Goal: Task Accomplishment & Management: Complete application form

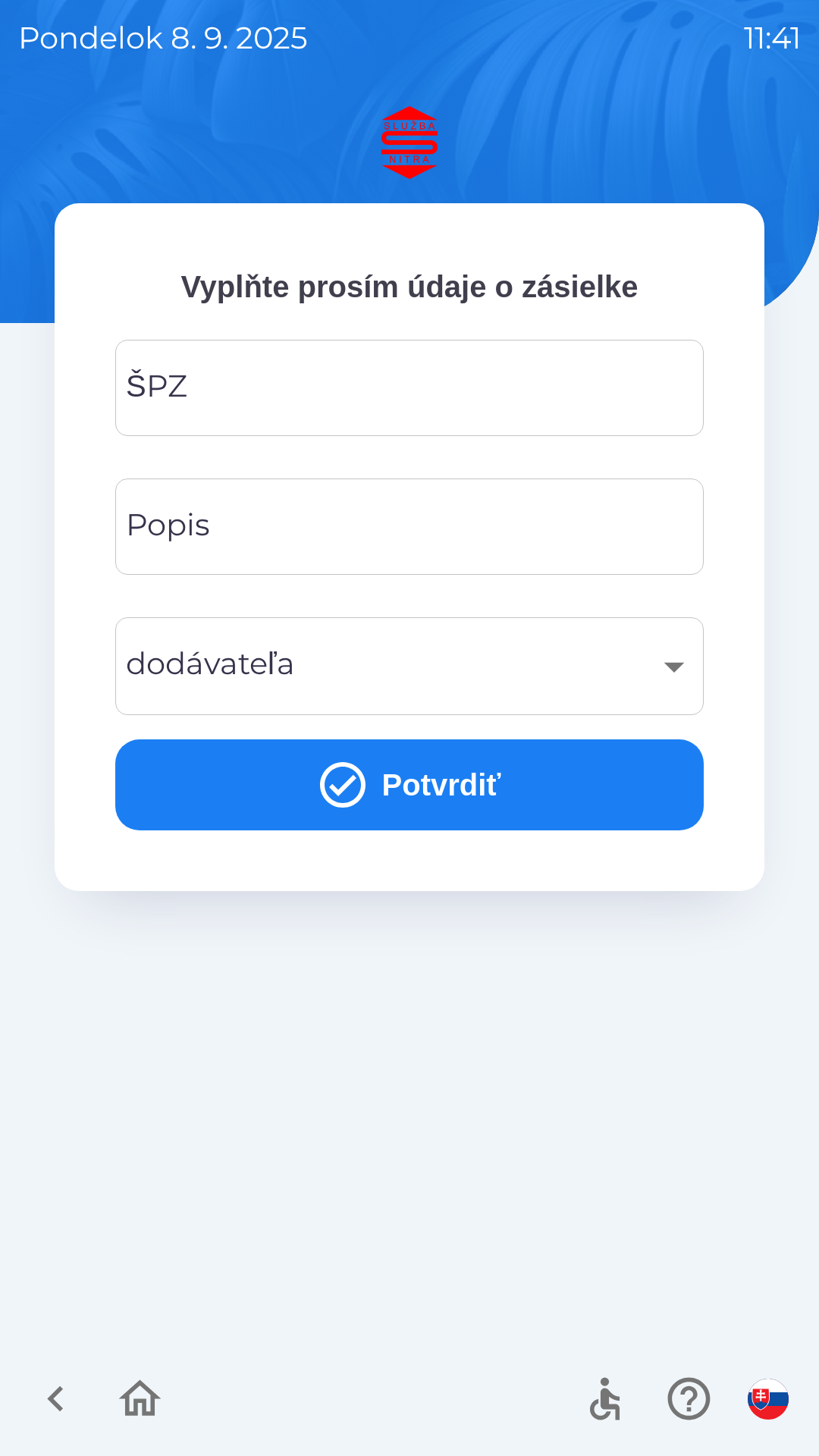
click at [444, 397] on input "ŠPZ" at bounding box center [410, 388] width 552 height 60
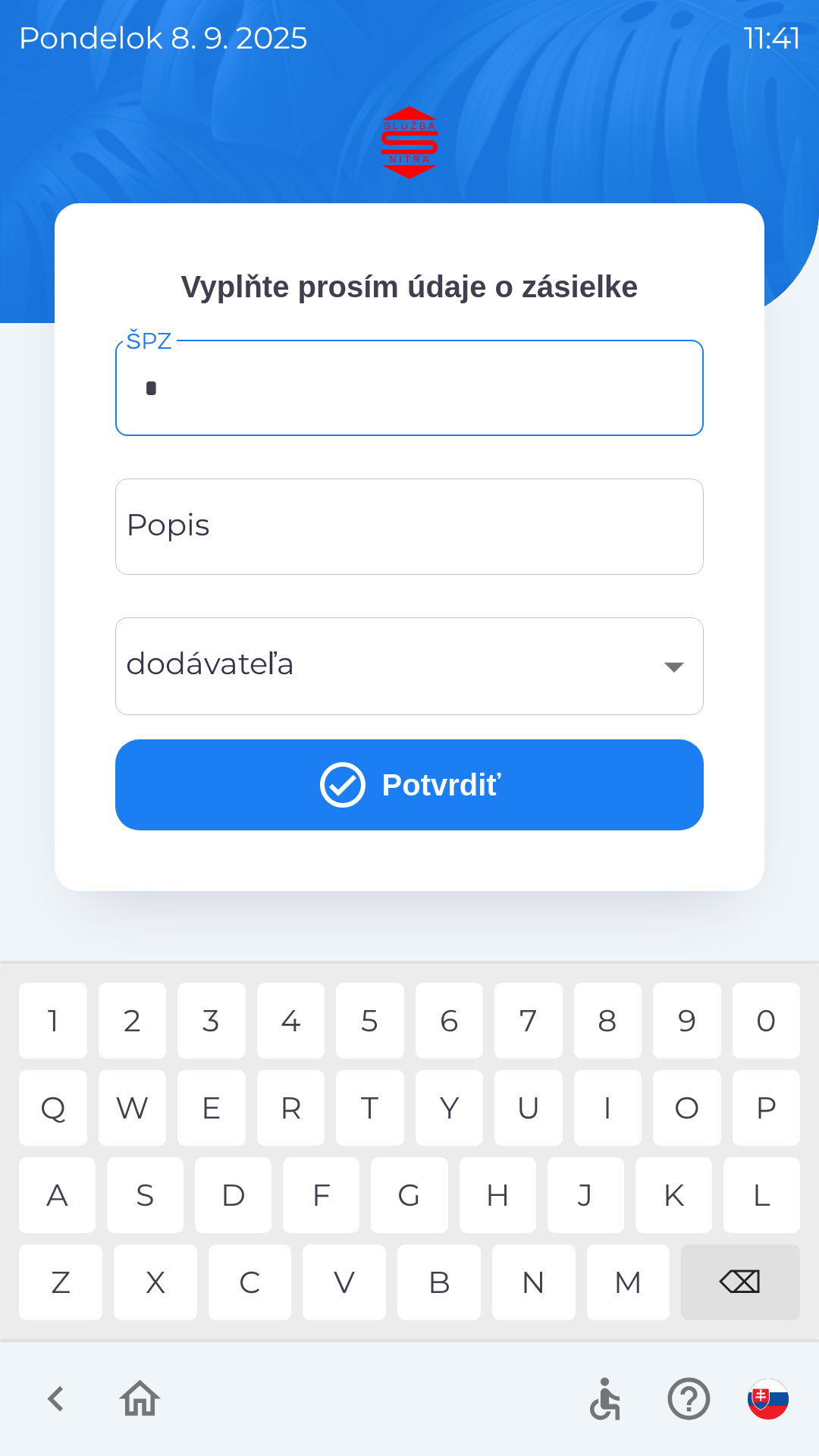
click at [536, 1284] on div "N" at bounding box center [533, 1283] width 83 height 76
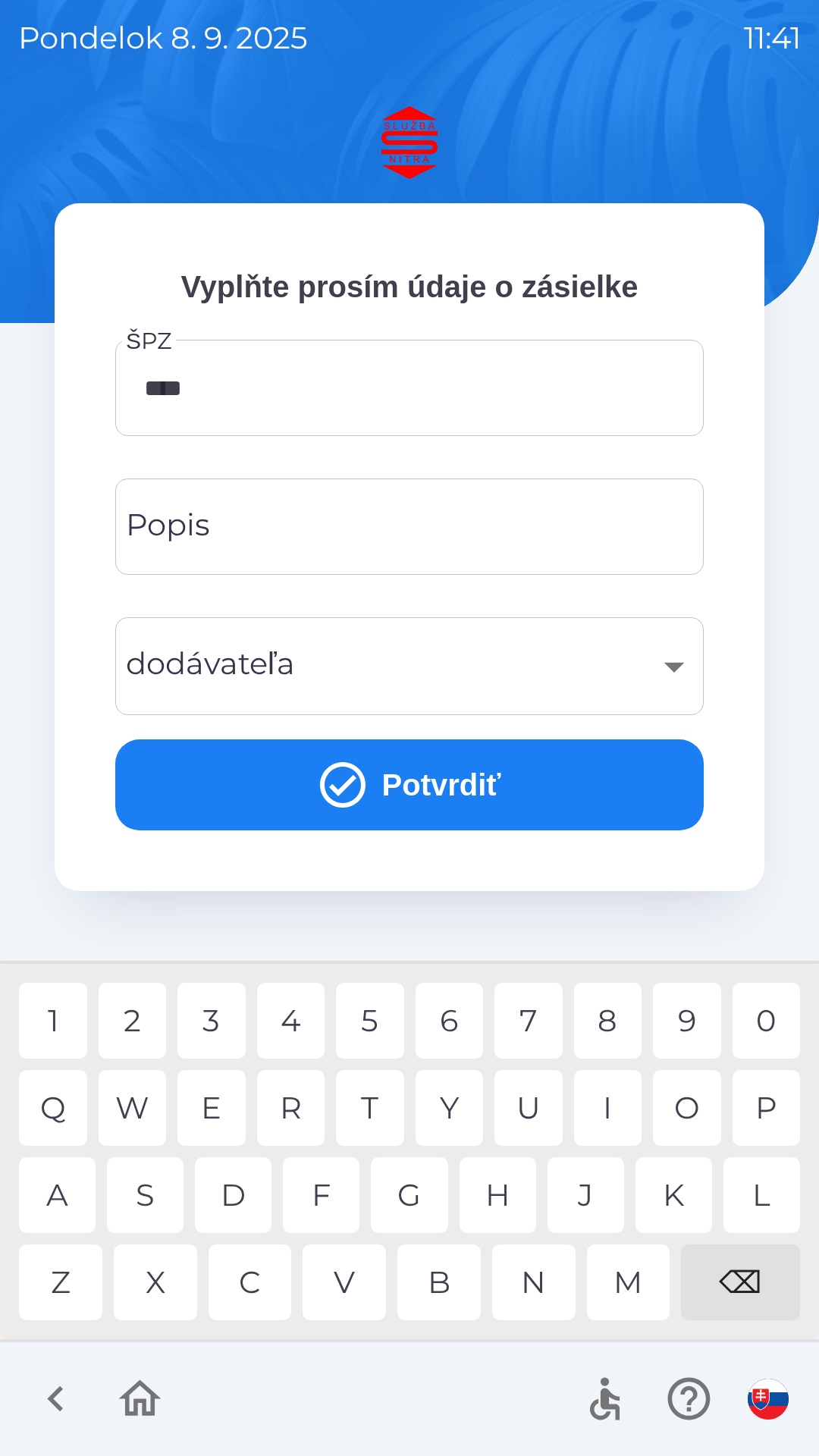
click at [685, 1019] on div "9" at bounding box center [687, 1021] width 68 height 76
click at [579, 1187] on div "J" at bounding box center [586, 1195] width 77 height 76
type input "*******"
click at [368, 1092] on div "T" at bounding box center [370, 1108] width 68 height 76
click at [680, 649] on div "​" at bounding box center [410, 666] width 552 height 62
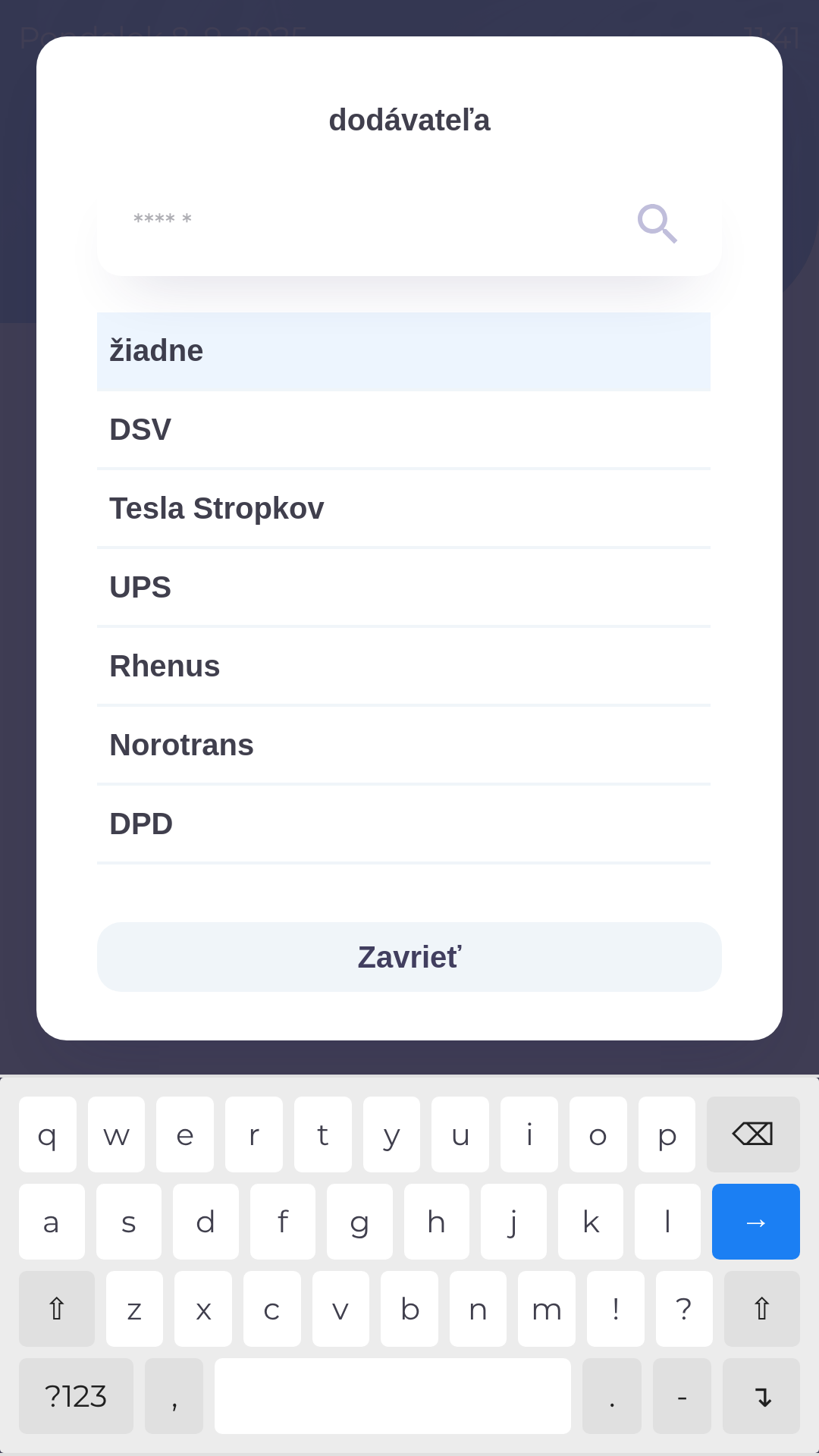
click at [358, 241] on input "text" at bounding box center [379, 225] width 491 height 42
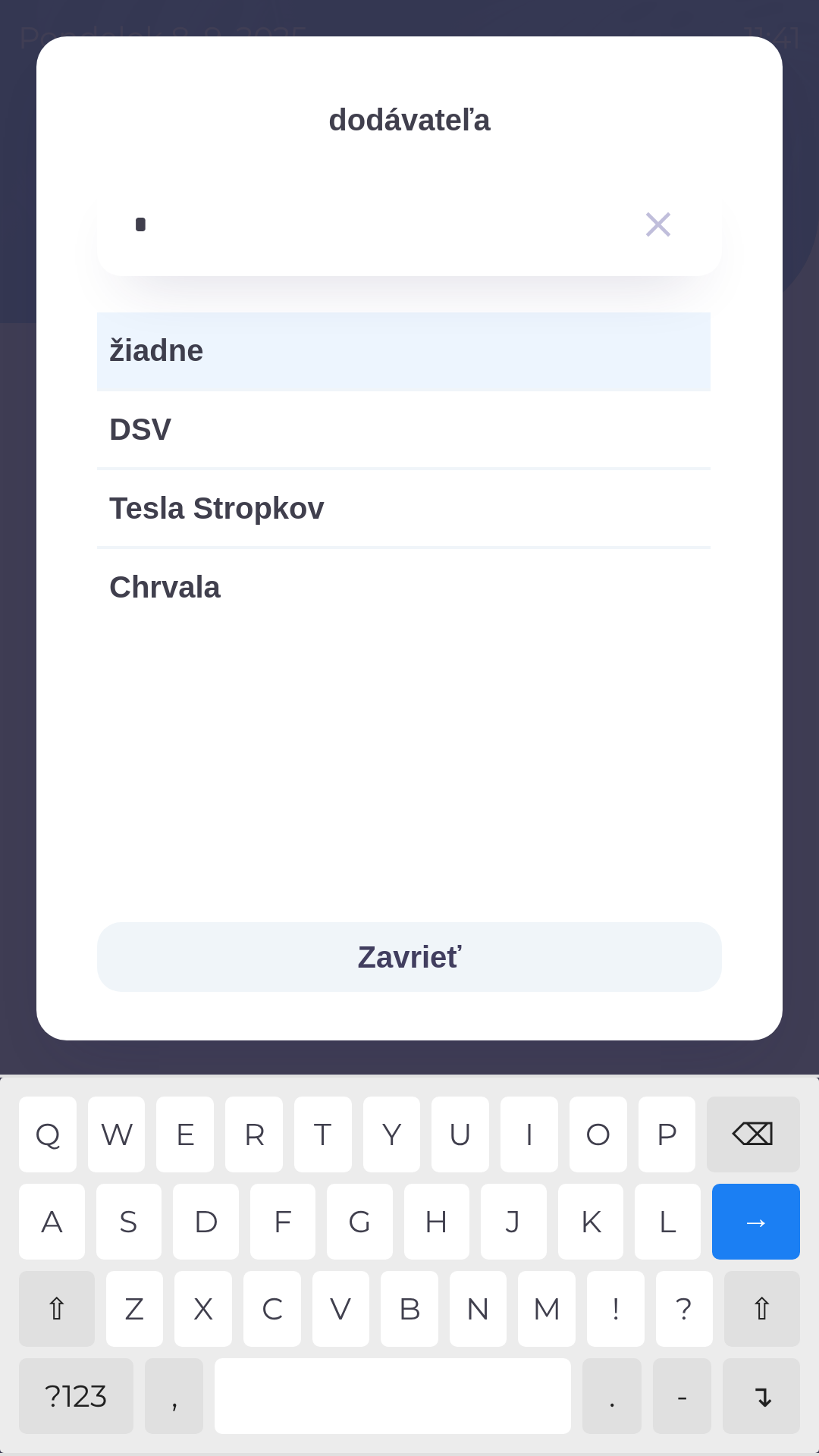
click at [340, 1307] on div "V" at bounding box center [341, 1310] width 57 height 76
click at [199, 1131] on div "E" at bounding box center [185, 1135] width 57 height 76
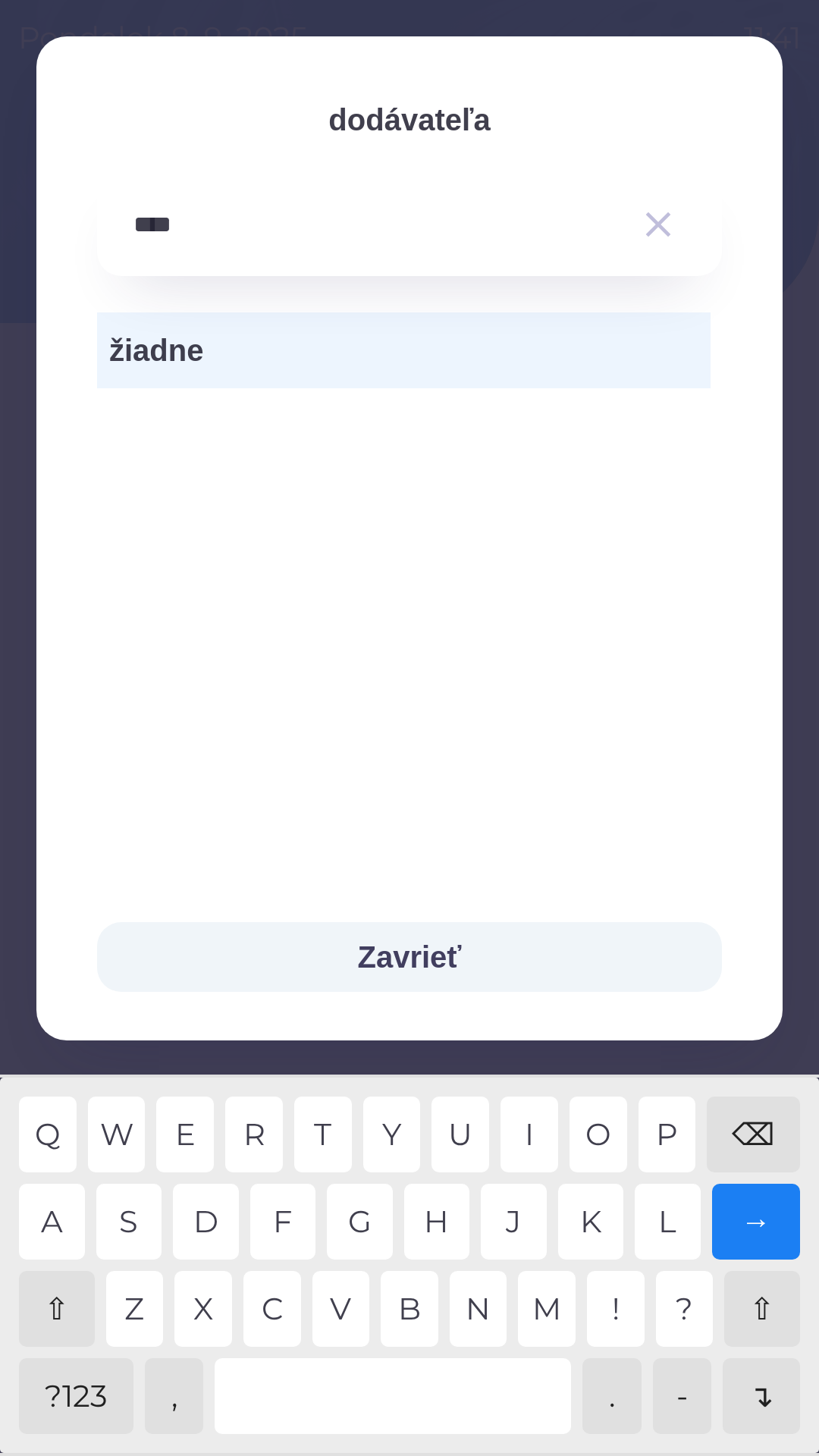
click at [130, 1220] on div "S" at bounding box center [129, 1222] width 66 height 76
click at [197, 1114] on div "E" at bounding box center [185, 1135] width 57 height 76
type input "******"
click at [270, 1125] on div "R" at bounding box center [253, 1135] width 57 height 76
click at [432, 933] on button "Zavrieť" at bounding box center [410, 957] width 625 height 70
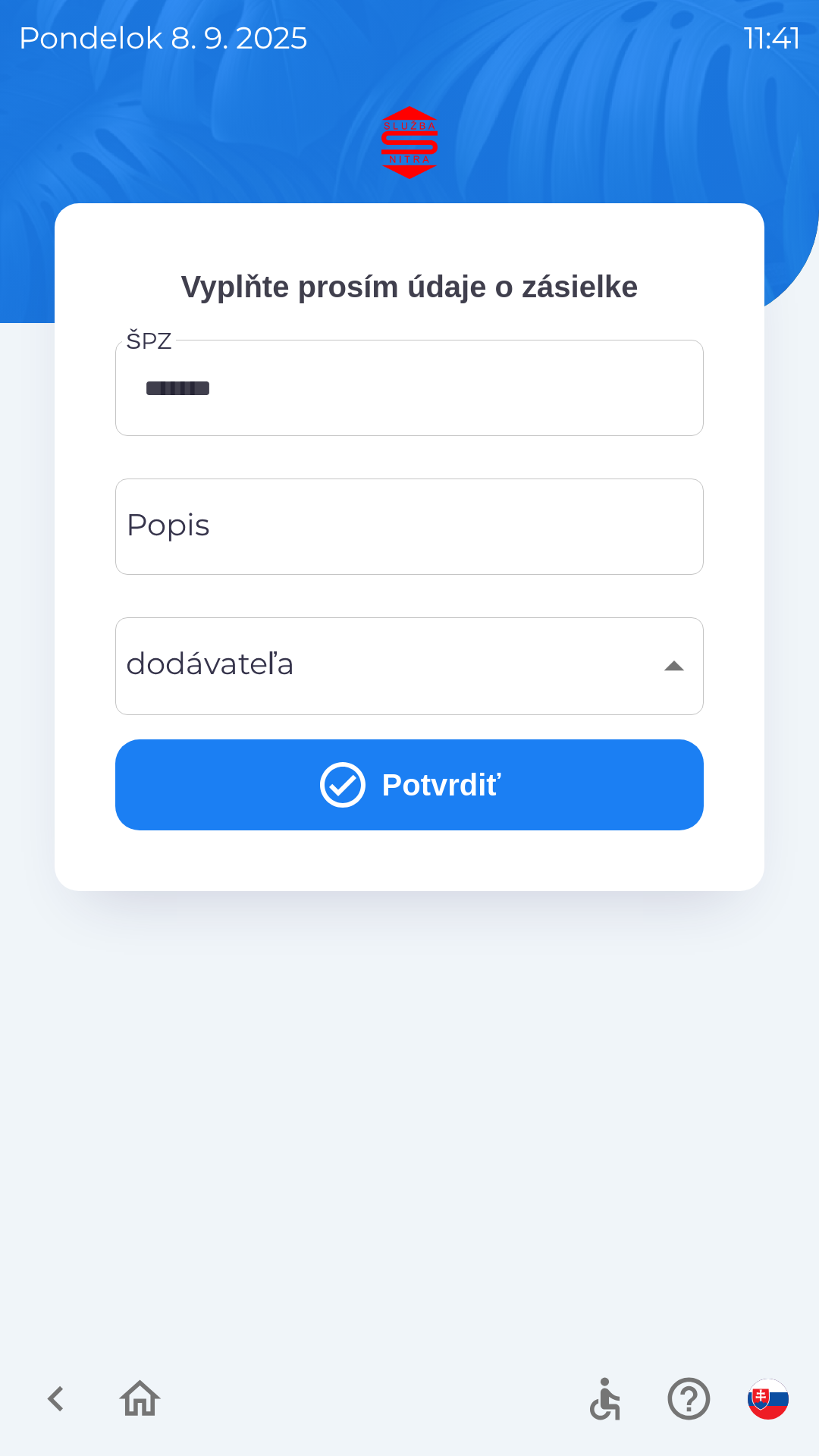
click at [429, 775] on button "Potvrdiť" at bounding box center [409, 785] width 588 height 91
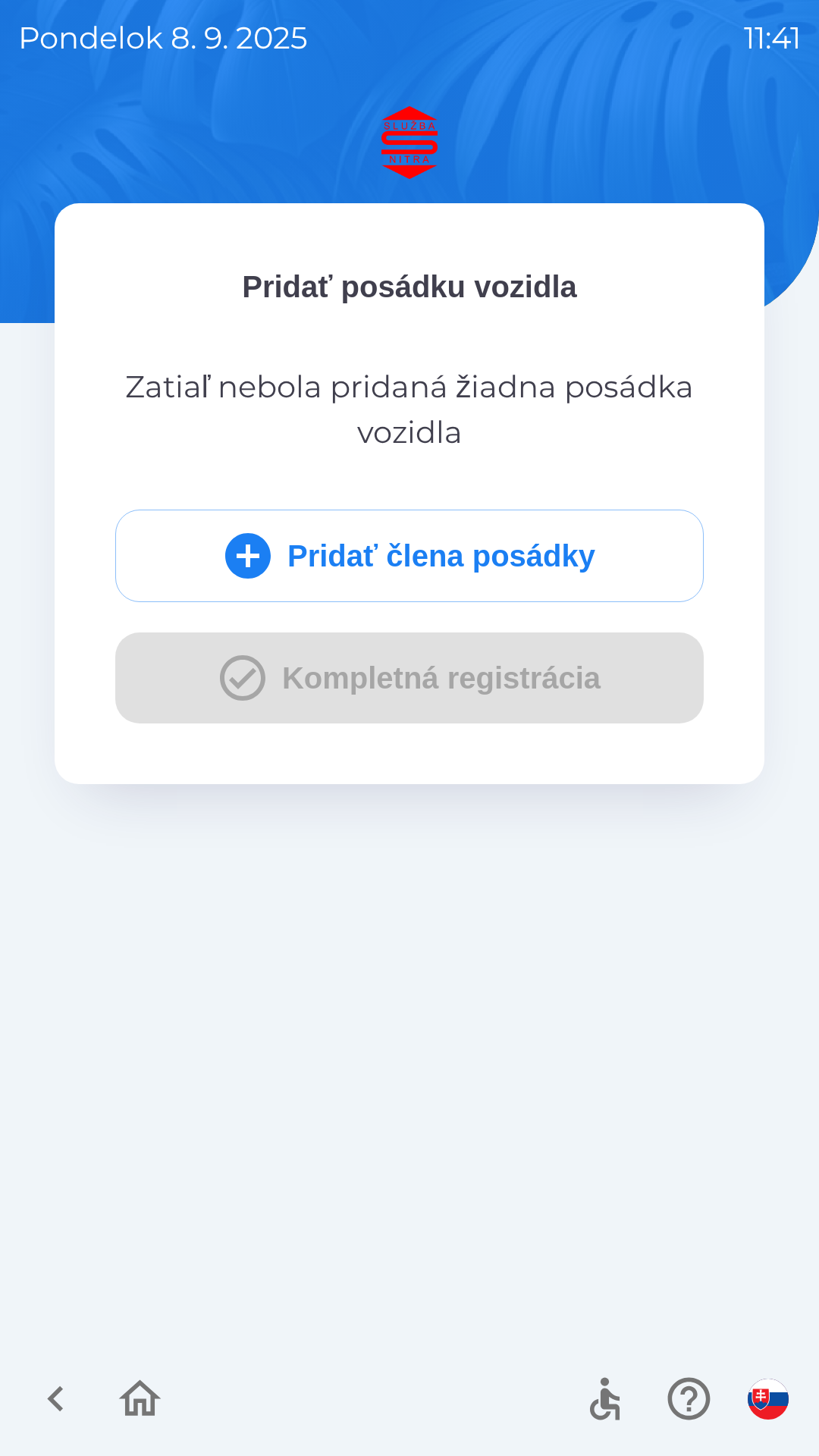
click at [481, 549] on button "Pridať člena posádky" at bounding box center [409, 556] width 588 height 92
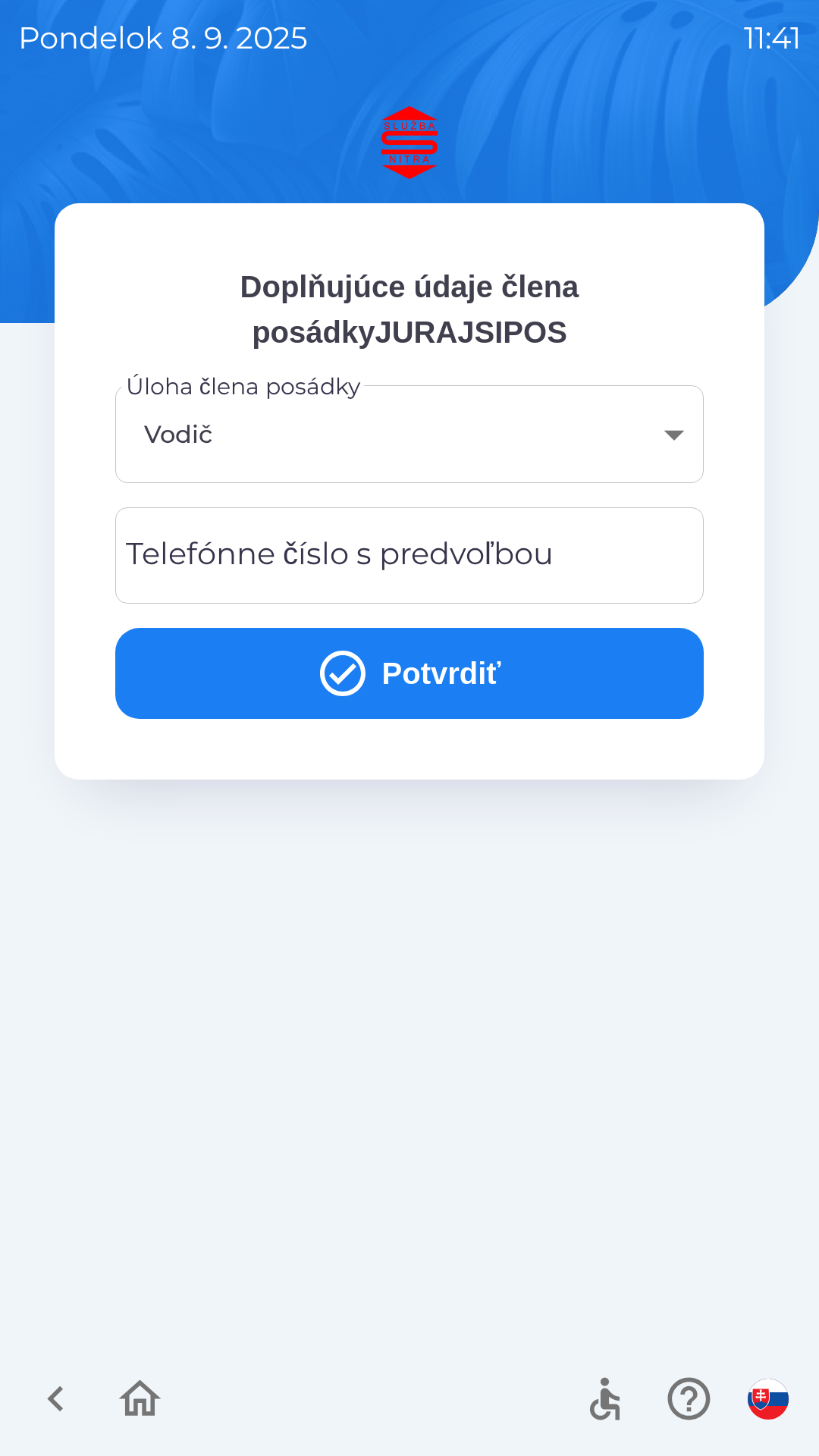
click at [498, 669] on button "Potvrdiť" at bounding box center [409, 673] width 588 height 91
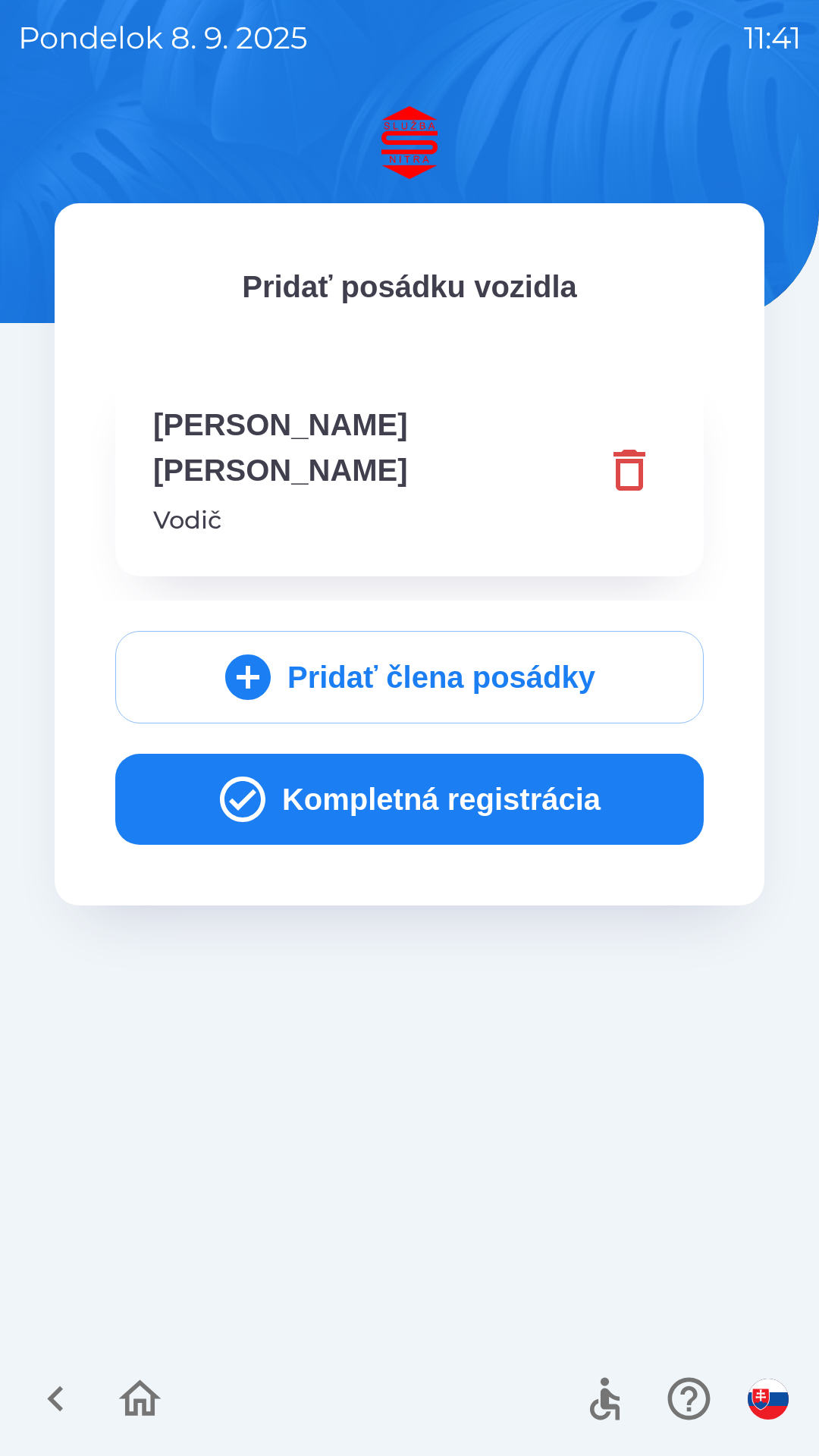
click at [487, 761] on button "Kompletná registrácia" at bounding box center [409, 799] width 588 height 91
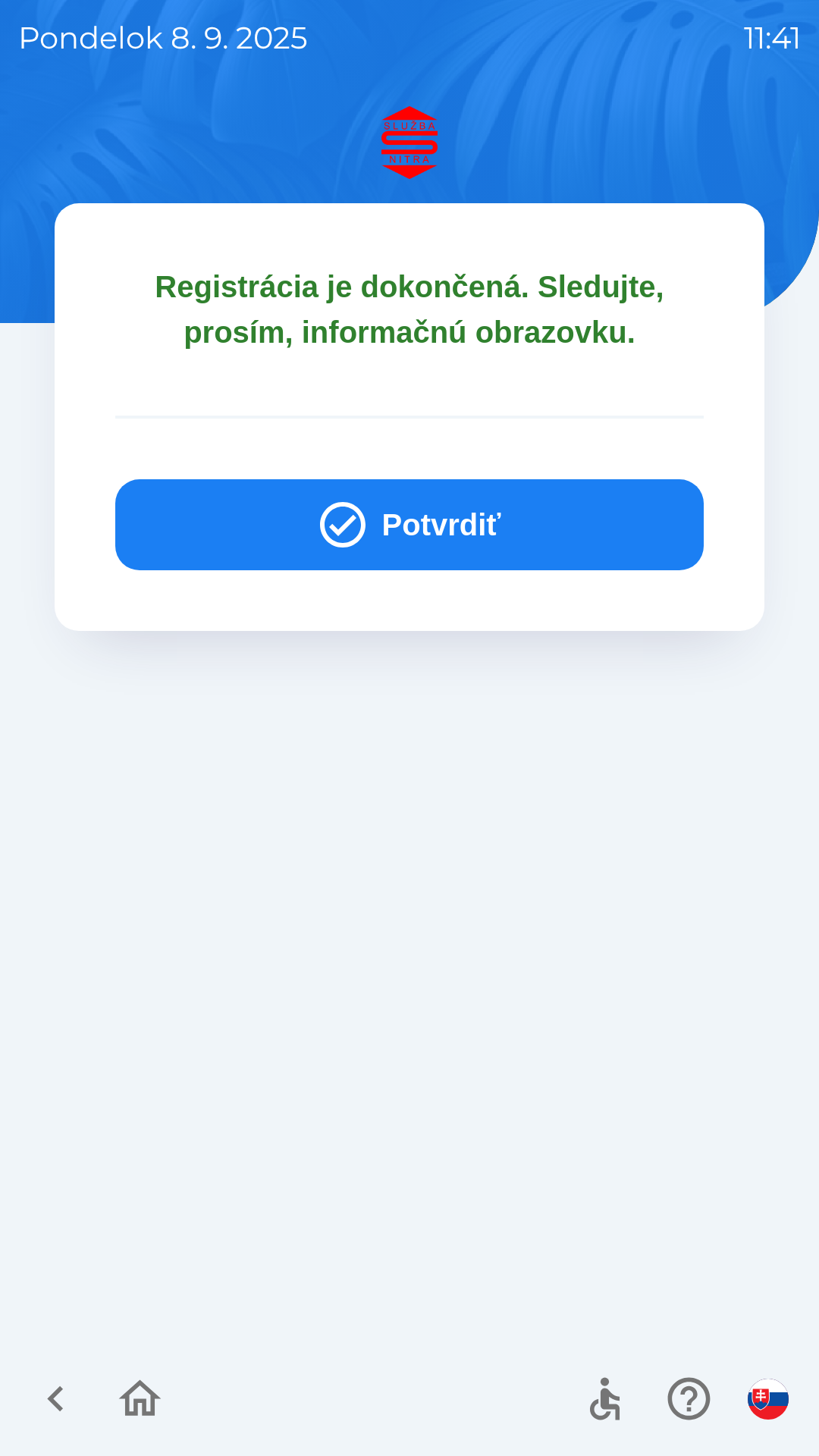
click at [496, 527] on button "Potvrdiť" at bounding box center [409, 524] width 588 height 91
